Goal: Task Accomplishment & Management: Manage account settings

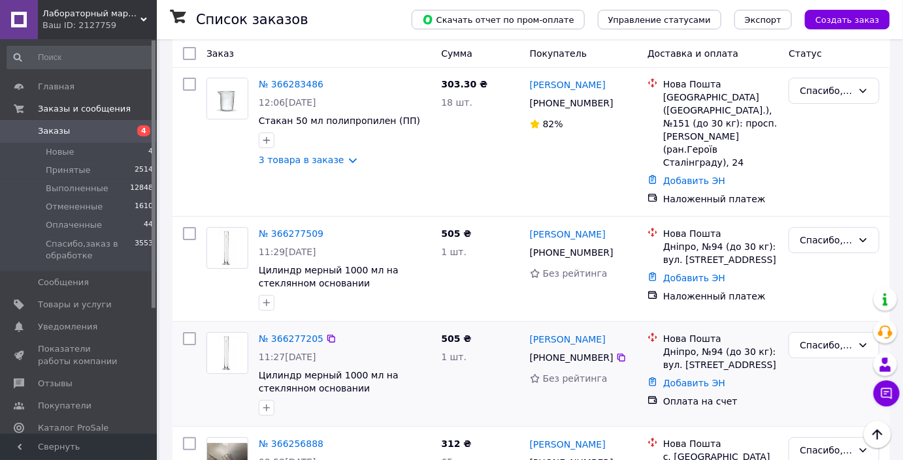
scroll to position [1425, 0]
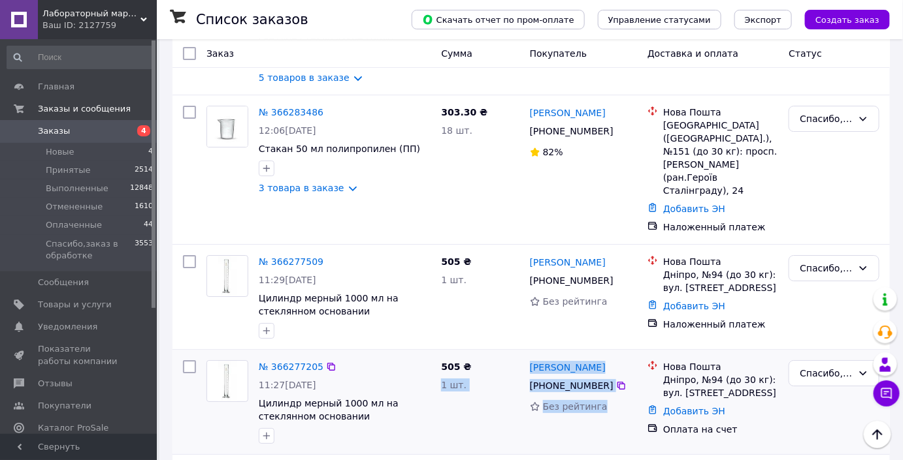
drag, startPoint x: 615, startPoint y: 313, endPoint x: 440, endPoint y: 265, distance: 180.8
click at [440, 355] on div "№ 366277205 11:27, 12.10.2025 Цилиндр мерный 1000 мл на стеклянном основании 50…" at bounding box center [531, 402] width 707 height 94
click at [430, 355] on div "№ 366277205 11:27, 12.10.2025 Цилиндр мерный 1000 мл на стеклянном основании" at bounding box center [344, 402] width 182 height 94
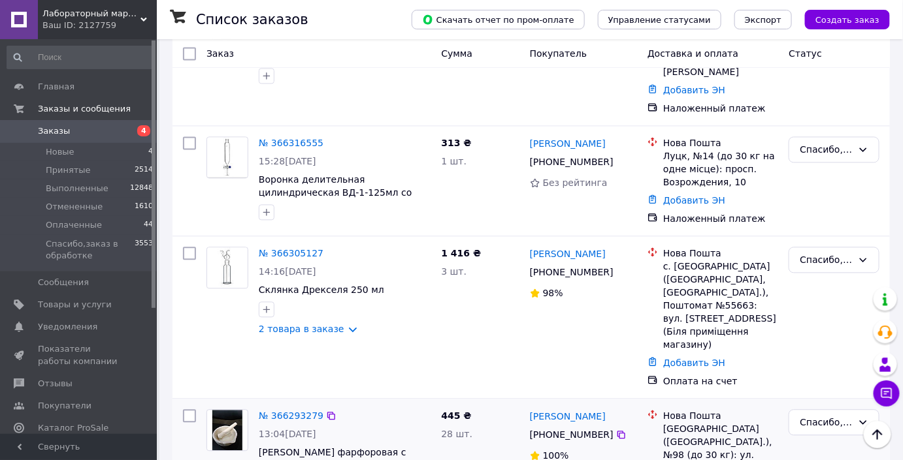
scroll to position [831, 0]
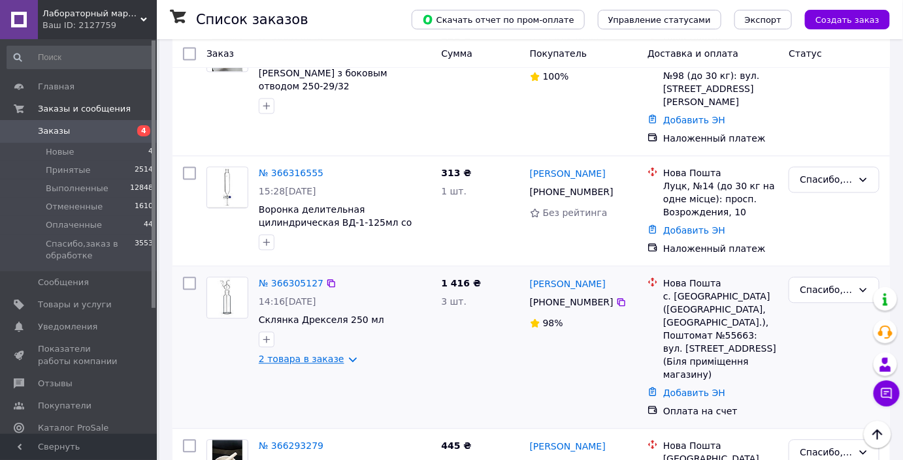
click at [294, 354] on link "2 товара в заказе" at bounding box center [302, 359] width 86 height 10
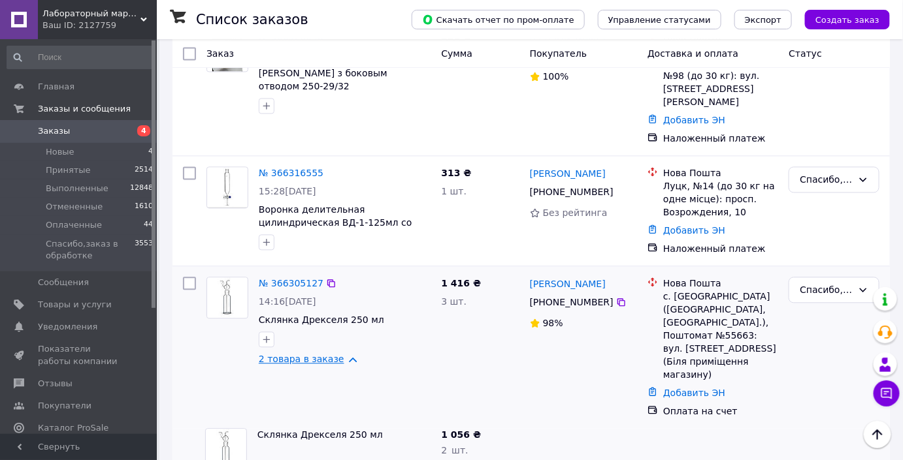
click at [294, 354] on link "2 товара в заказе" at bounding box center [302, 359] width 86 height 10
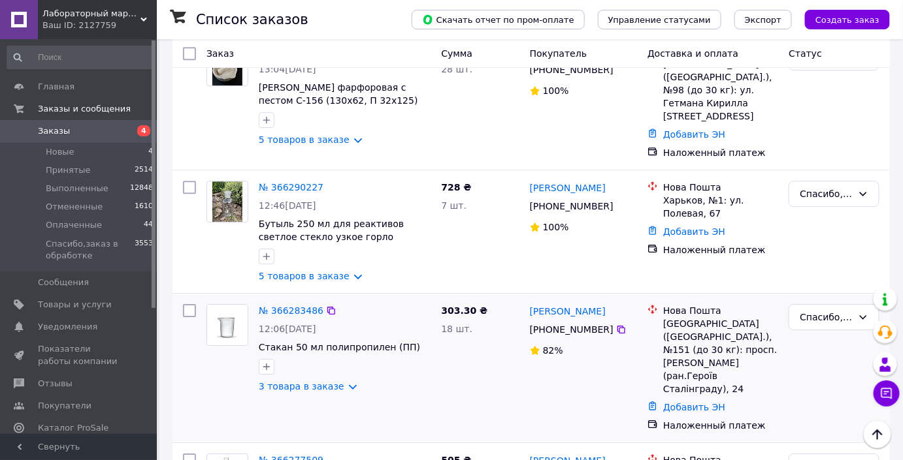
scroll to position [1247, 0]
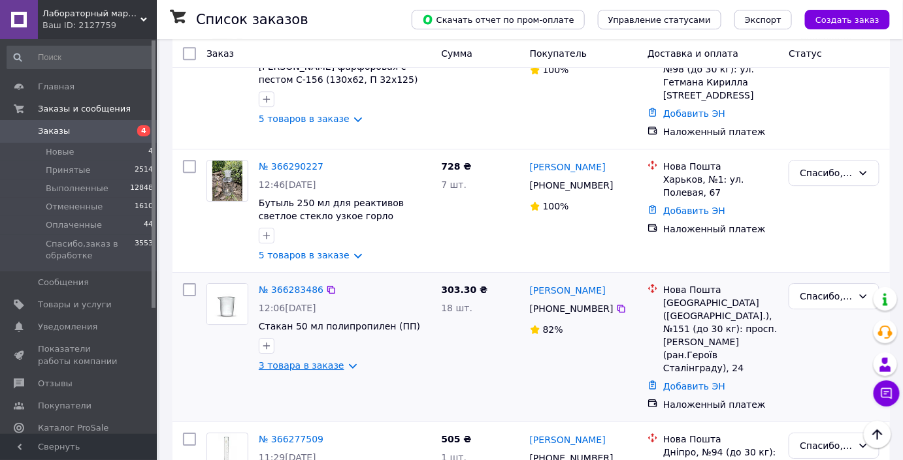
click at [319, 361] on link "3 товара в заказе" at bounding box center [302, 366] width 86 height 10
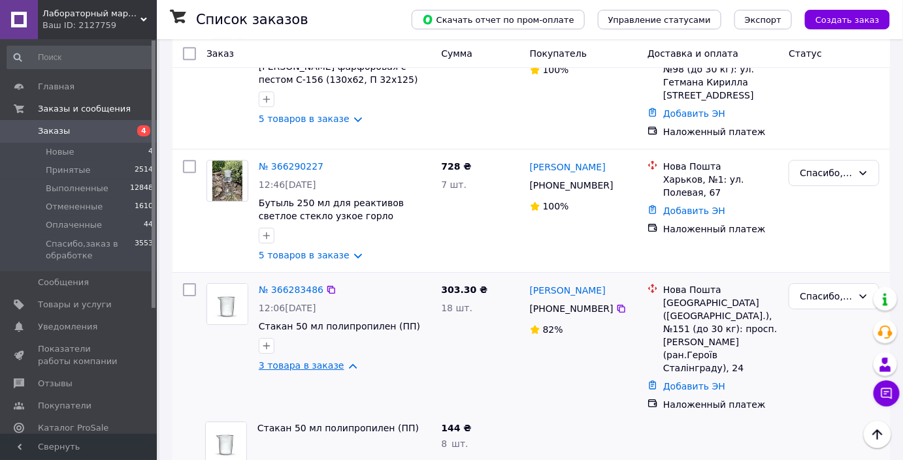
click at [319, 361] on link "3 товара в заказе" at bounding box center [302, 366] width 86 height 10
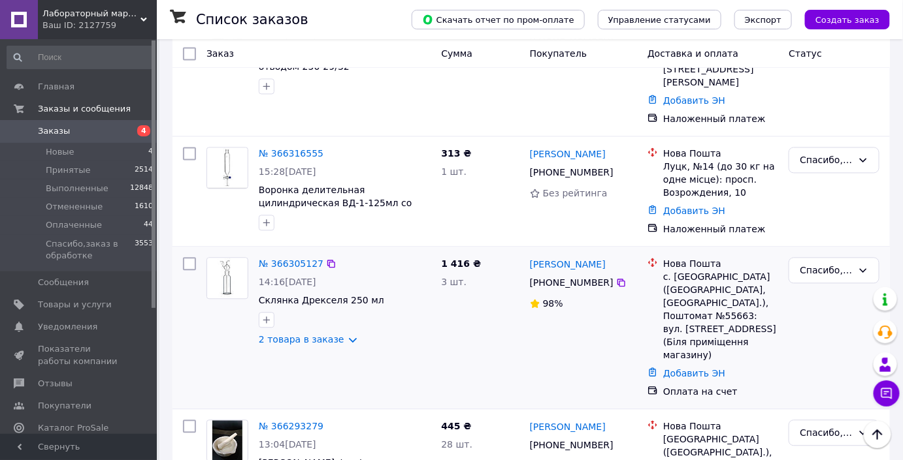
scroll to position [831, 0]
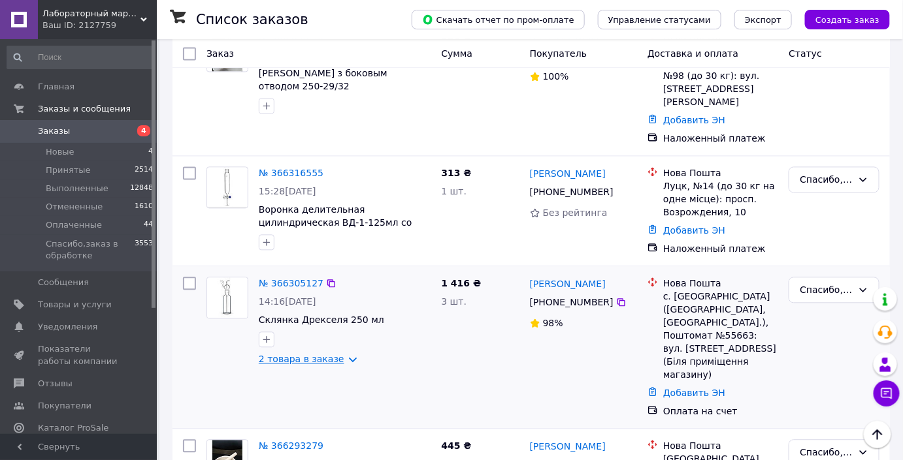
click at [328, 354] on link "2 товара в заказе" at bounding box center [302, 359] width 86 height 10
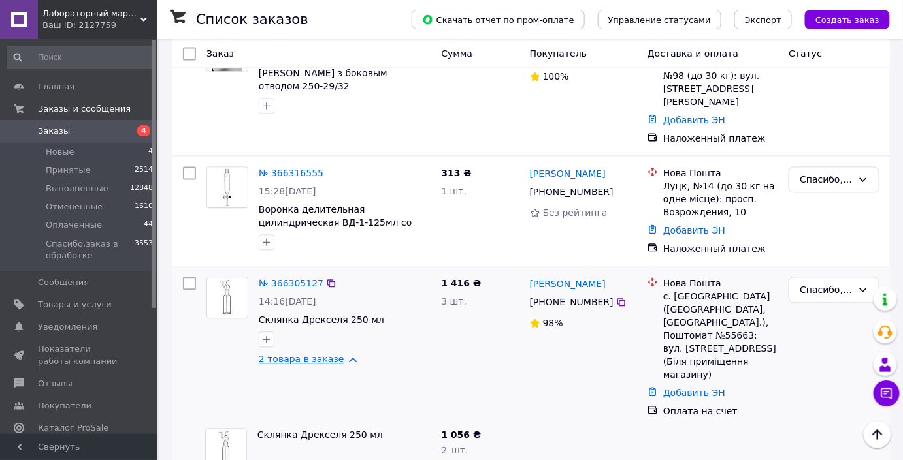
click at [328, 354] on link "2 товара в заказе" at bounding box center [302, 359] width 86 height 10
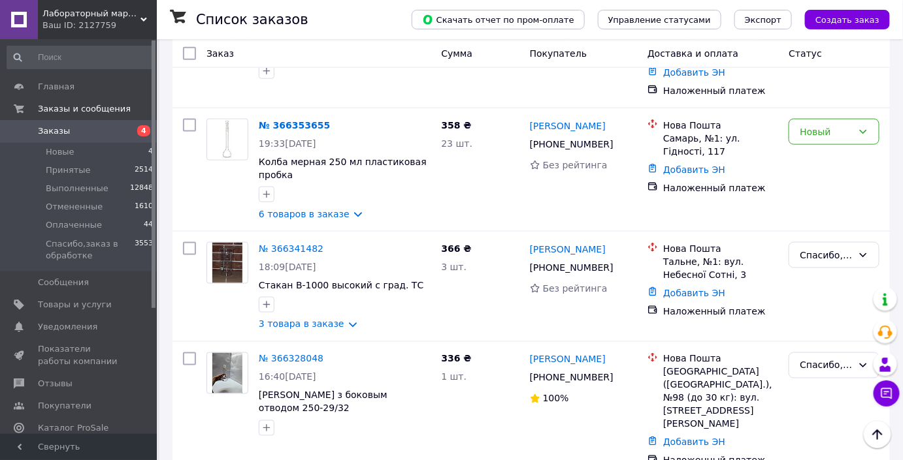
scroll to position [475, 0]
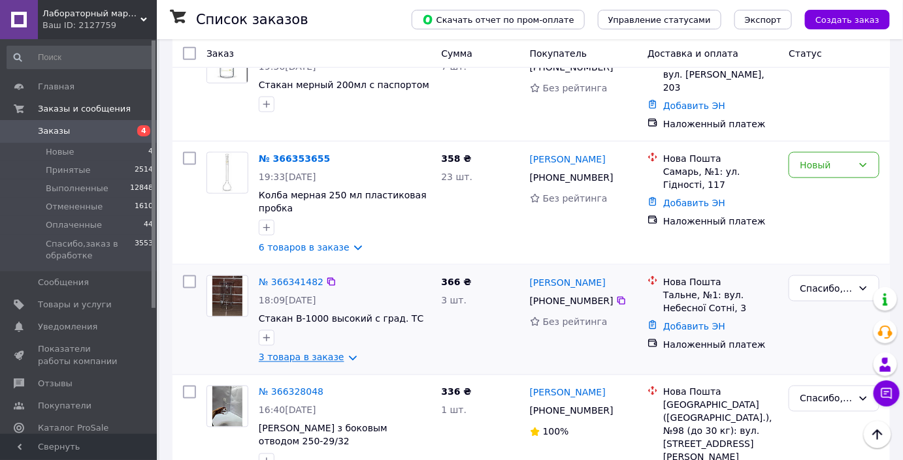
click at [330, 353] on link "3 товара в заказе" at bounding box center [302, 358] width 86 height 10
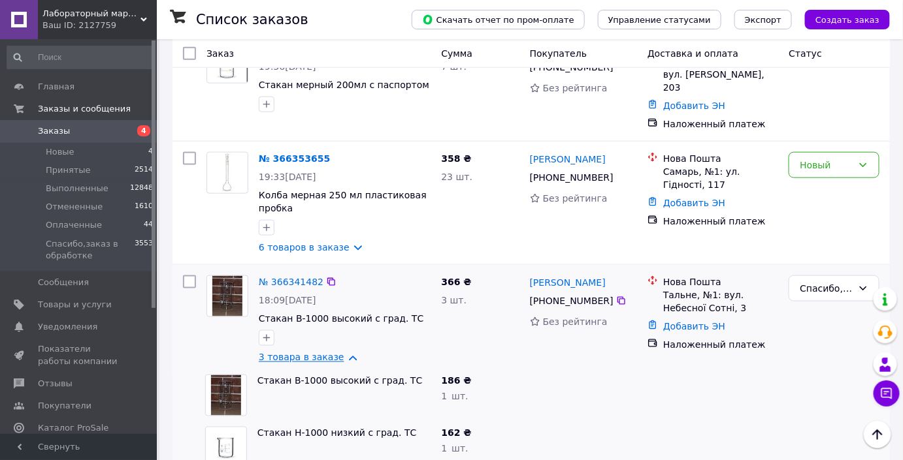
click at [330, 353] on link "3 товара в заказе" at bounding box center [302, 358] width 86 height 10
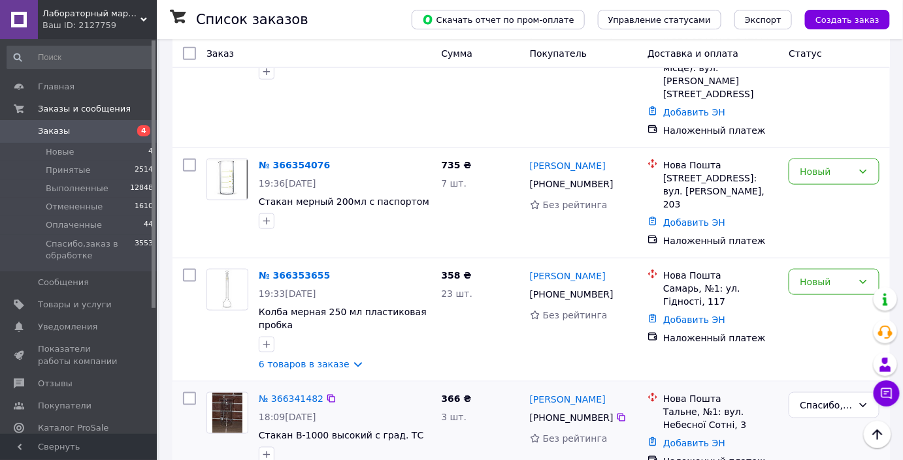
scroll to position [356, 0]
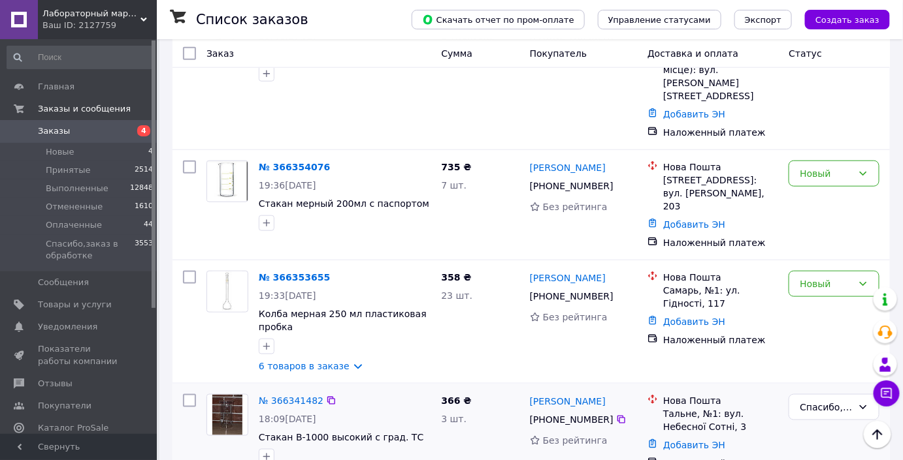
click at [329, 361] on link "6 товаров в заказе" at bounding box center [304, 366] width 91 height 10
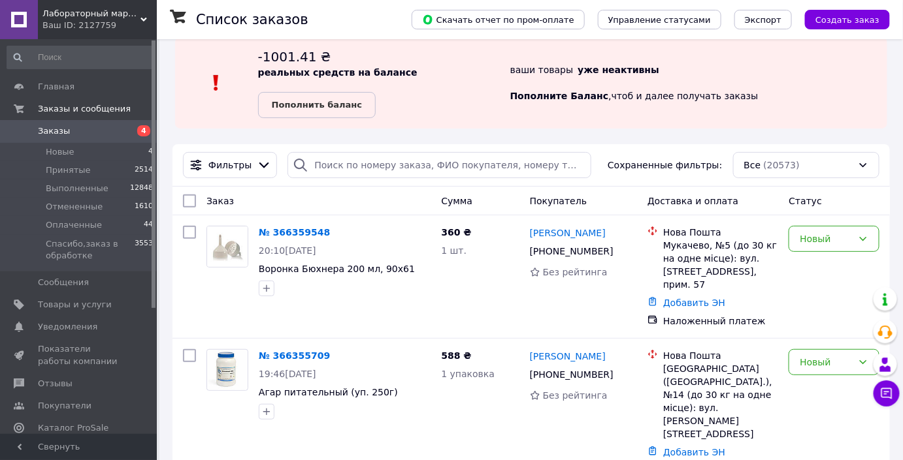
scroll to position [0, 0]
